Goal: Information Seeking & Learning: Learn about a topic

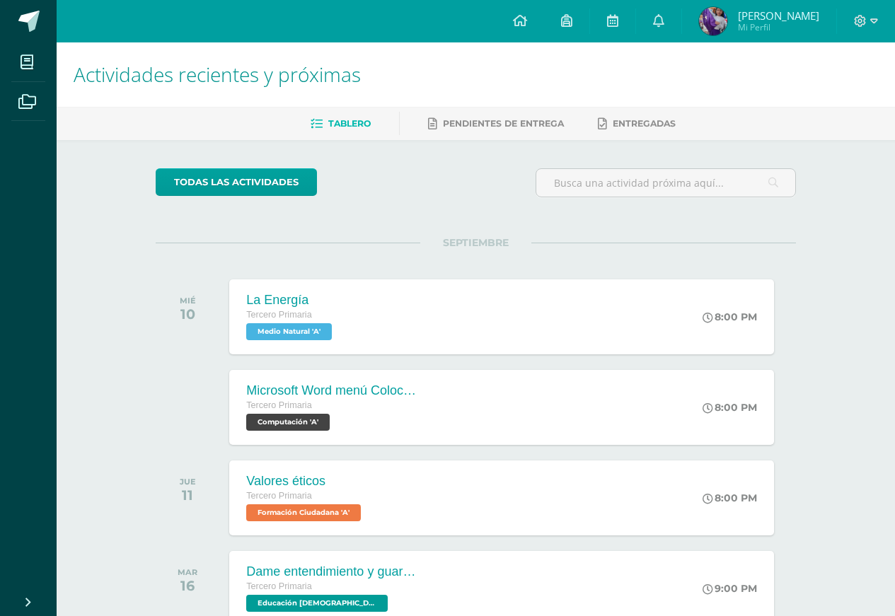
scroll to position [280, 0]
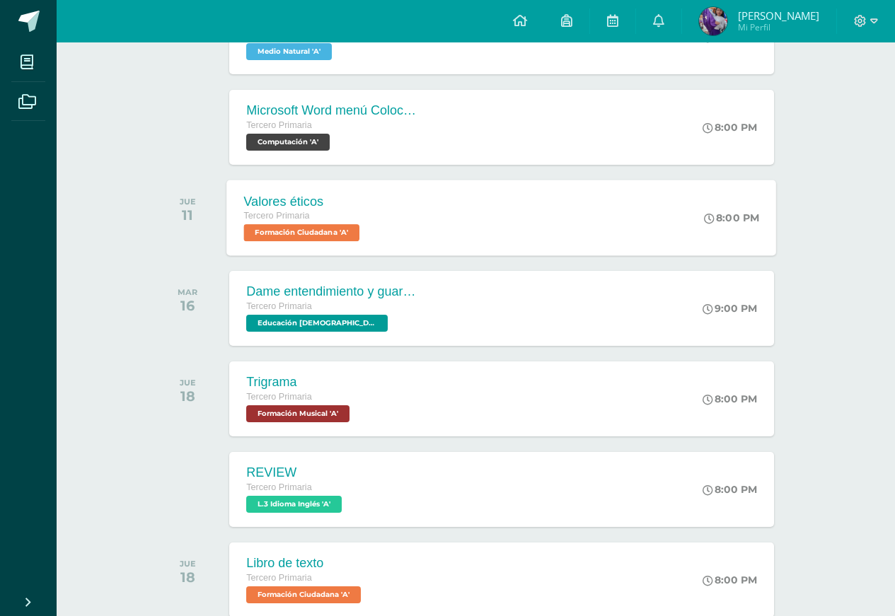
click at [352, 234] on span "Formación Ciudadana 'A'" at bounding box center [302, 232] width 116 height 17
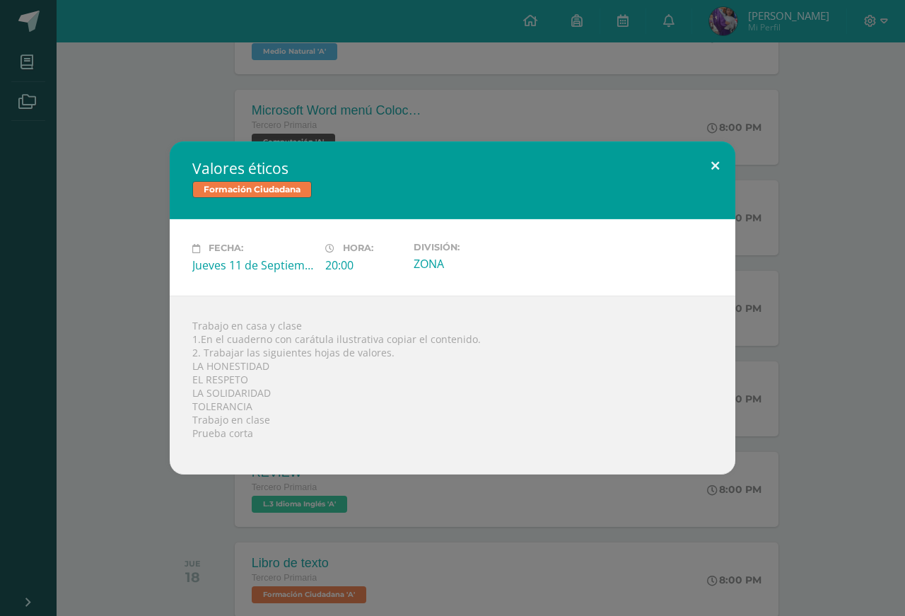
click at [716, 166] on button at bounding box center [715, 165] width 40 height 48
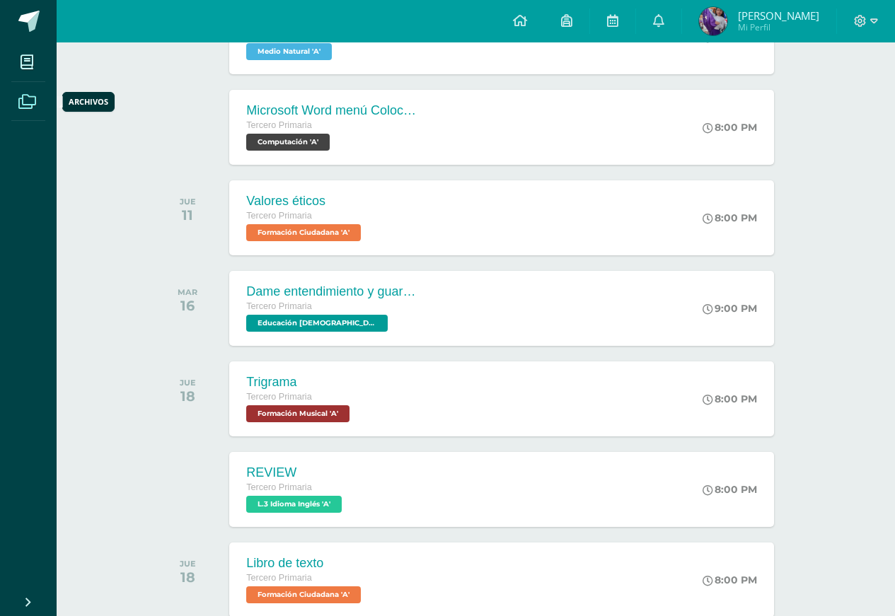
click at [28, 104] on icon at bounding box center [27, 102] width 18 height 14
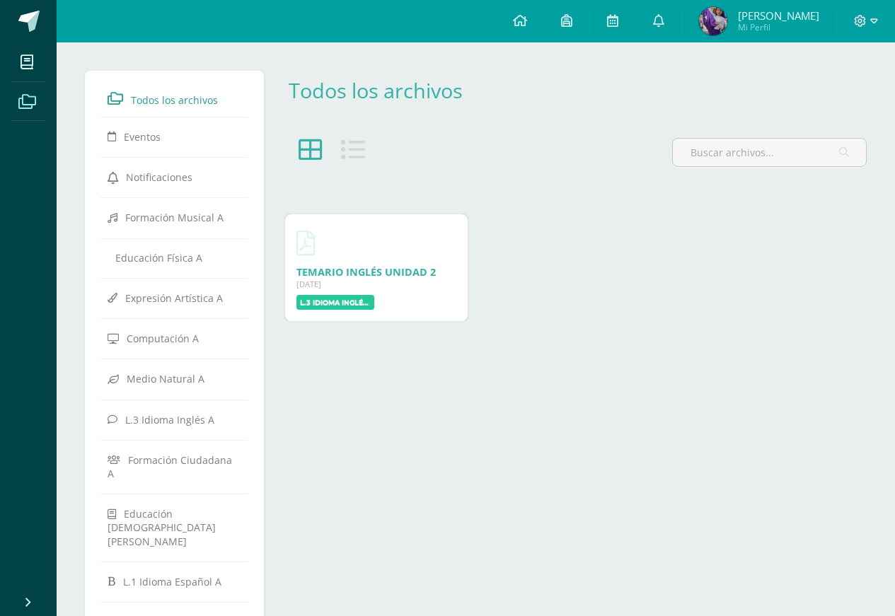
click at [35, 100] on icon at bounding box center [27, 102] width 18 height 14
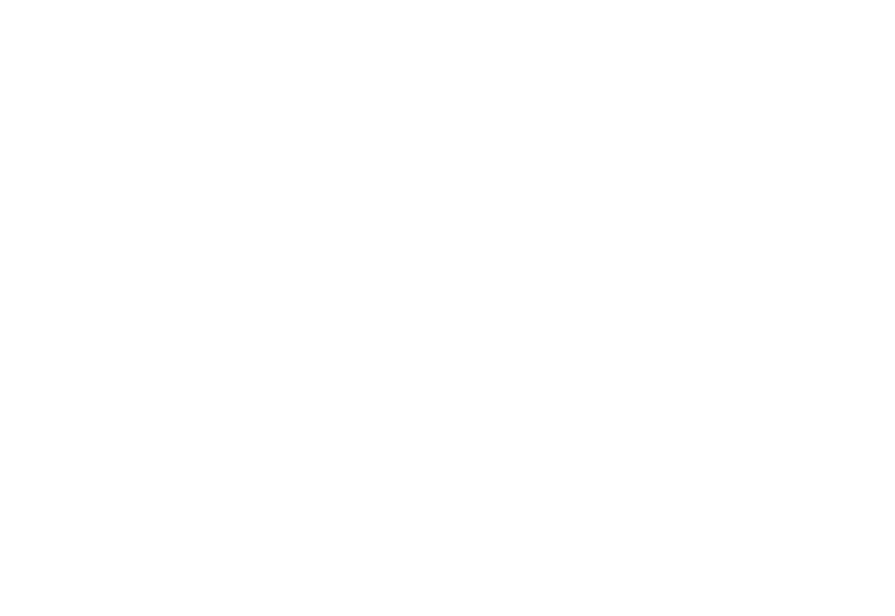
click at [0, 0] on html at bounding box center [0, 0] width 0 height 0
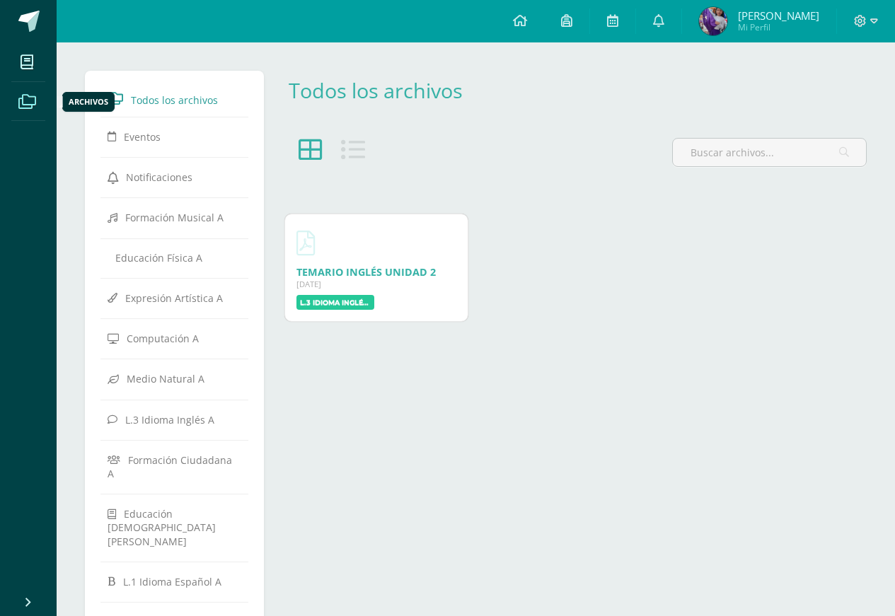
click at [25, 104] on icon at bounding box center [27, 102] width 18 height 14
click at [91, 216] on body "Mis cursos Archivos Cerrar panel Computación Tercero Primaria "A" Educación Cri…" at bounding box center [447, 373] width 895 height 747
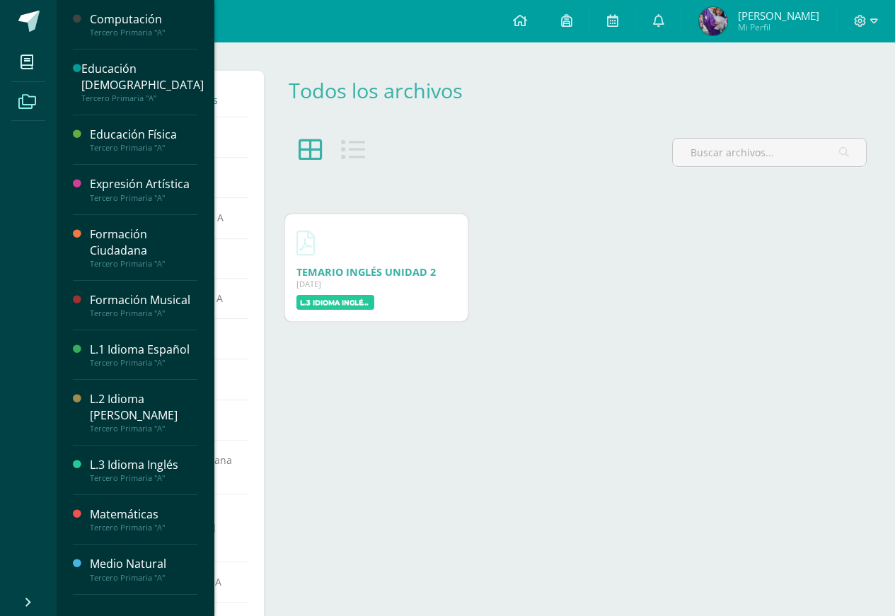
click at [91, 226] on div "Formación Ciudadana" at bounding box center [143, 242] width 107 height 33
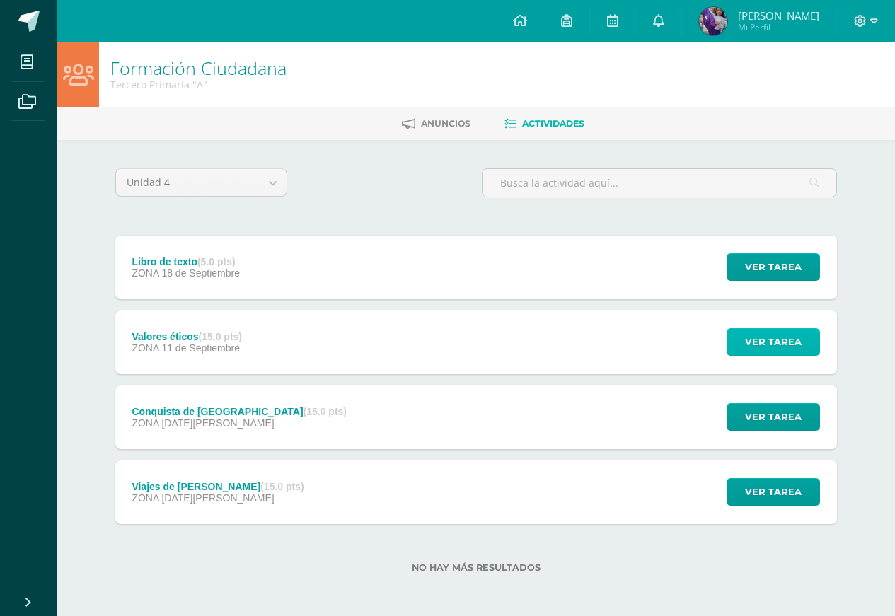
click at [770, 339] on span "Ver tarea" at bounding box center [773, 342] width 57 height 26
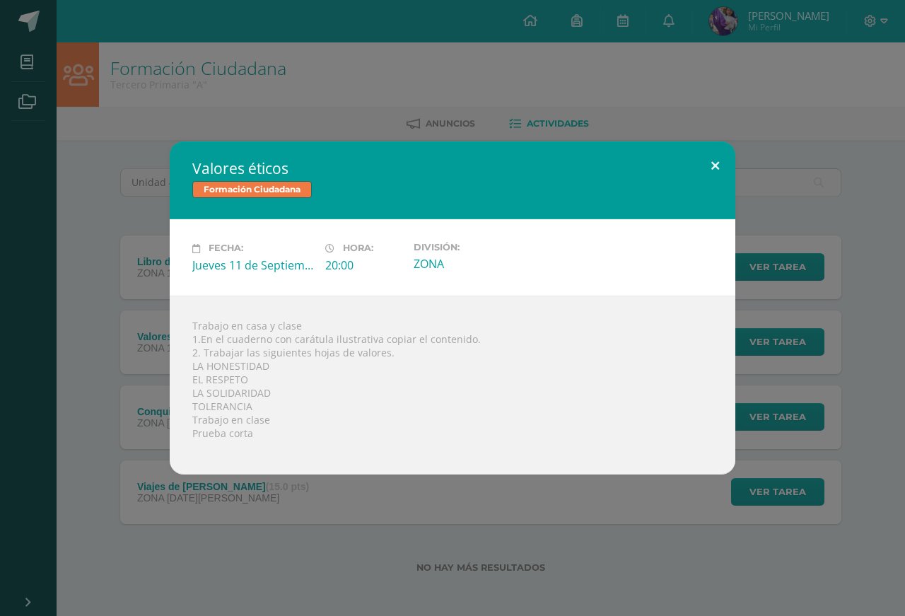
click at [717, 161] on button at bounding box center [715, 165] width 40 height 48
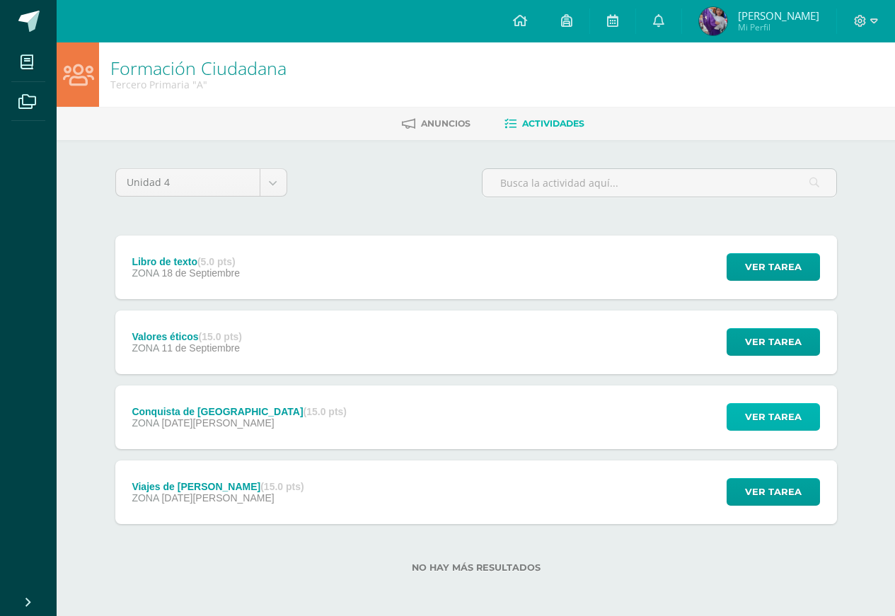
click at [757, 413] on span "Ver tarea" at bounding box center [773, 417] width 57 height 26
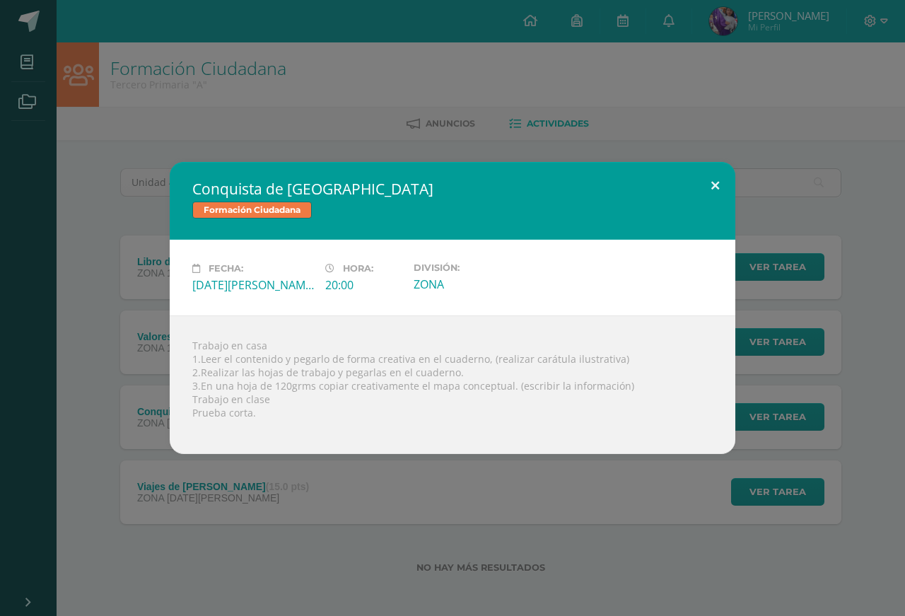
click at [713, 184] on button at bounding box center [715, 186] width 40 height 48
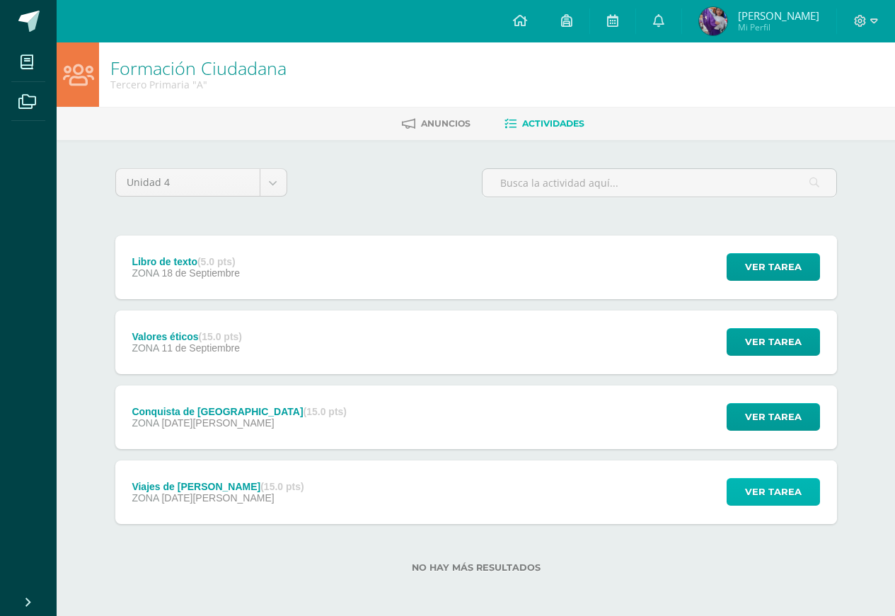
click at [780, 502] on span "Ver tarea" at bounding box center [773, 492] width 57 height 26
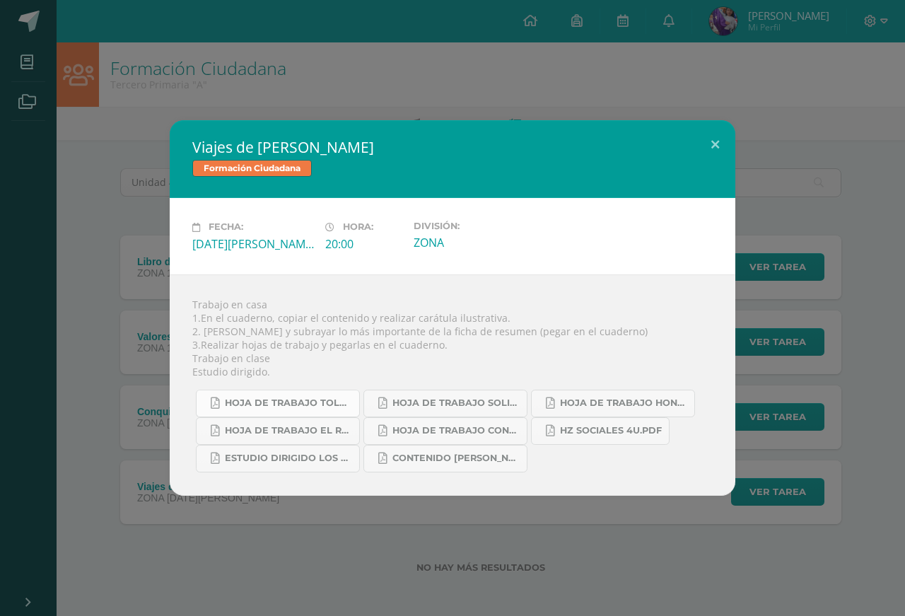
click at [338, 404] on span "HOJA DE TRABAJO TOLERANCIA.pdf" at bounding box center [288, 402] width 127 height 11
click at [478, 397] on link "HOJA DE TRABAJO SOLIDARIDAD.pdf" at bounding box center [446, 404] width 164 height 28
click at [605, 397] on span "HOJA DE TRABAJO HONESTIDAD.pdf" at bounding box center [623, 402] width 127 height 11
click at [289, 426] on span "HOJA DE TRABAJO EL RESPETO.pdf" at bounding box center [288, 430] width 127 height 11
click at [714, 144] on button at bounding box center [715, 144] width 40 height 48
